Goal: Find specific page/section: Find specific page/section

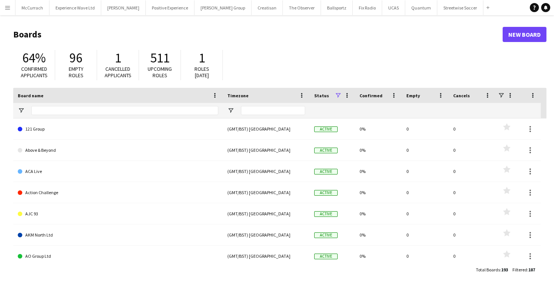
click at [9, 8] on app-icon "Menu" at bounding box center [8, 8] width 6 height 6
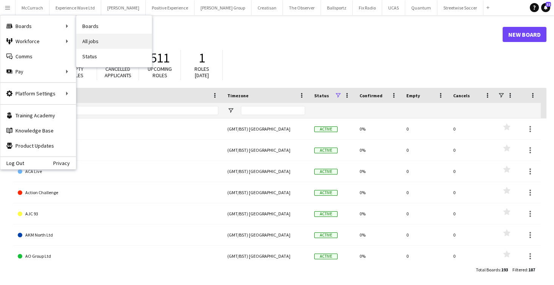
click at [95, 39] on link "All jobs" at bounding box center [114, 41] width 76 height 15
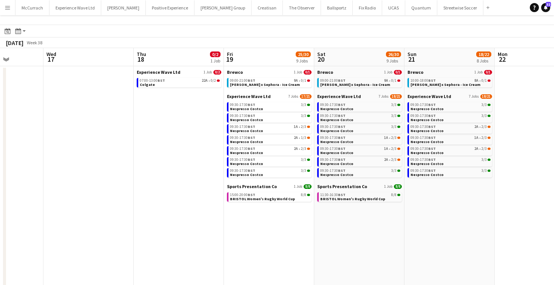
scroll to position [0, 227]
click at [374, 77] on app-calendar-brief-board "Brewco 1 Job 0/1 09:00-21:00 BST 9A • 0/1 [PERSON_NAME] x Sephora - Ice Cream" at bounding box center [360, 78] width 85 height 18
click at [374, 82] on div "09:00-21:00 BST 9A • 0/1" at bounding box center [361, 81] width 80 height 4
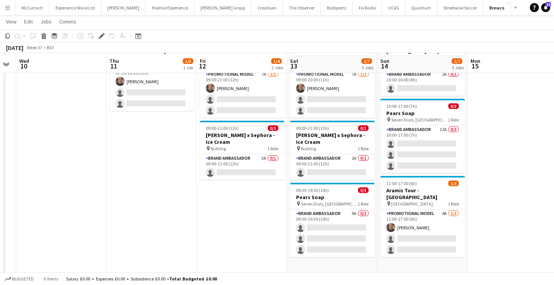
scroll to position [53, 0]
